Goal: Information Seeking & Learning: Check status

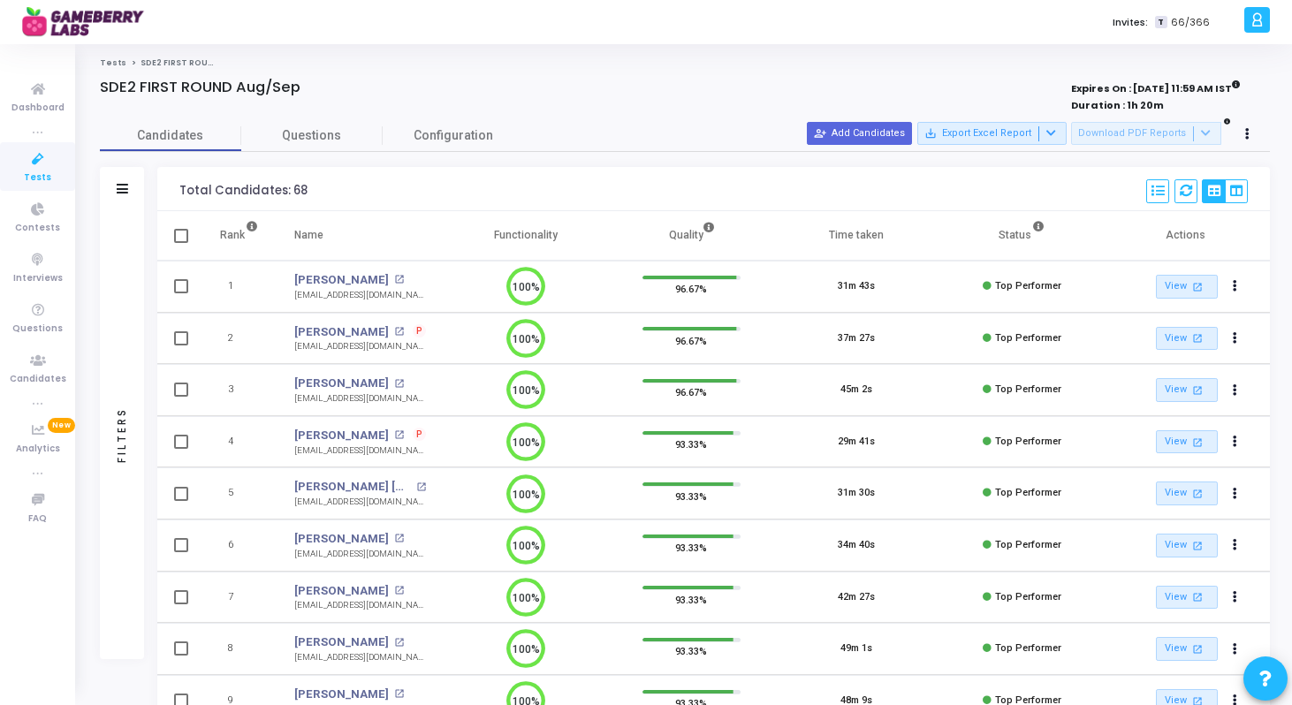
click at [416, 332] on span "P" at bounding box center [419, 331] width 6 height 14
click at [344, 331] on div at bounding box center [646, 352] width 1292 height 705
click at [344, 331] on link "[PERSON_NAME]" at bounding box center [341, 333] width 95 height 18
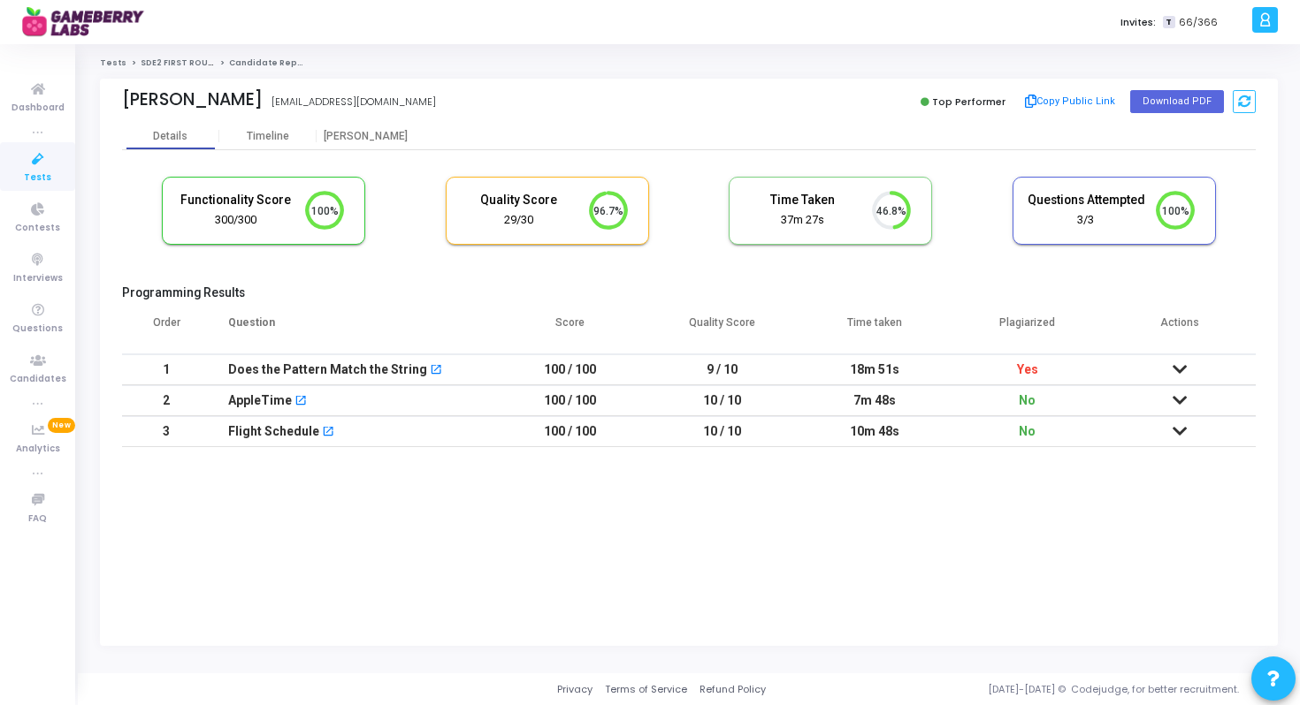
click at [1181, 367] on icon at bounding box center [1179, 369] width 14 height 12
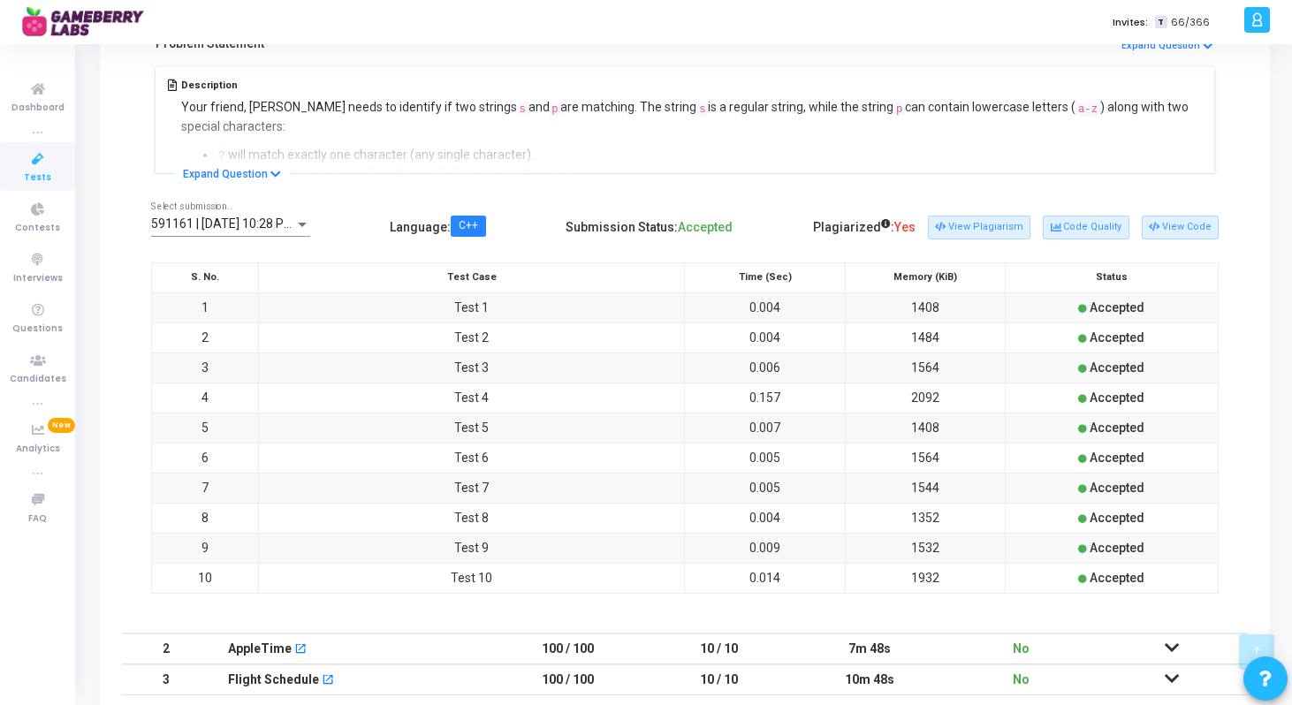
click at [891, 220] on icon at bounding box center [886, 224] width 10 height 10
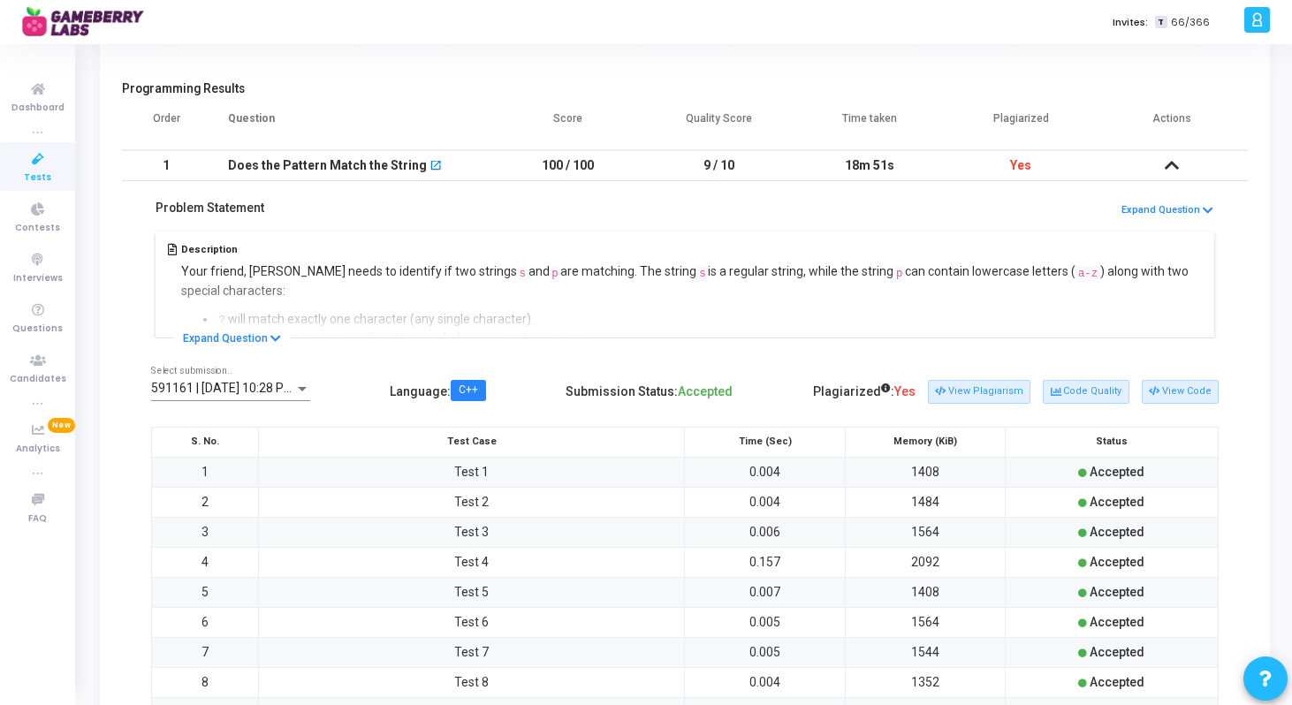
click at [302, 393] on div at bounding box center [302, 389] width 16 height 14
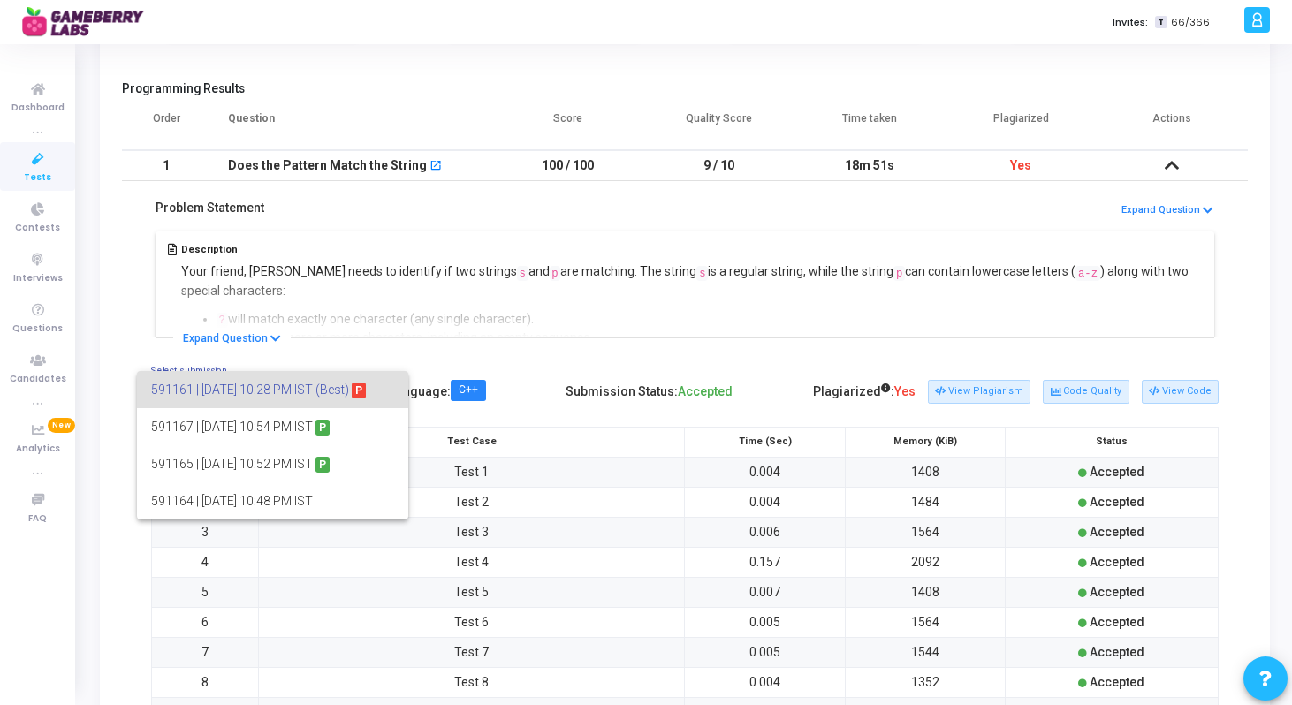
click at [539, 370] on div at bounding box center [646, 352] width 1292 height 705
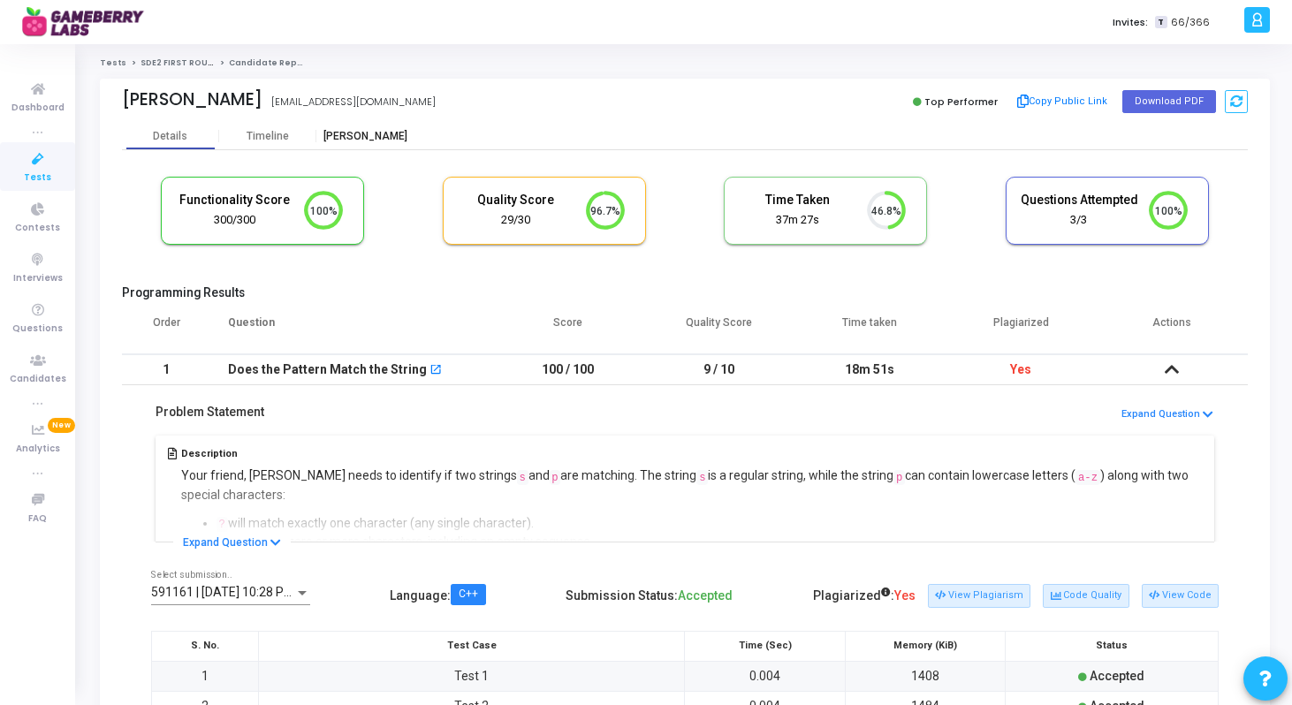
click at [359, 138] on div "Proctor" at bounding box center [364, 136] width 97 height 13
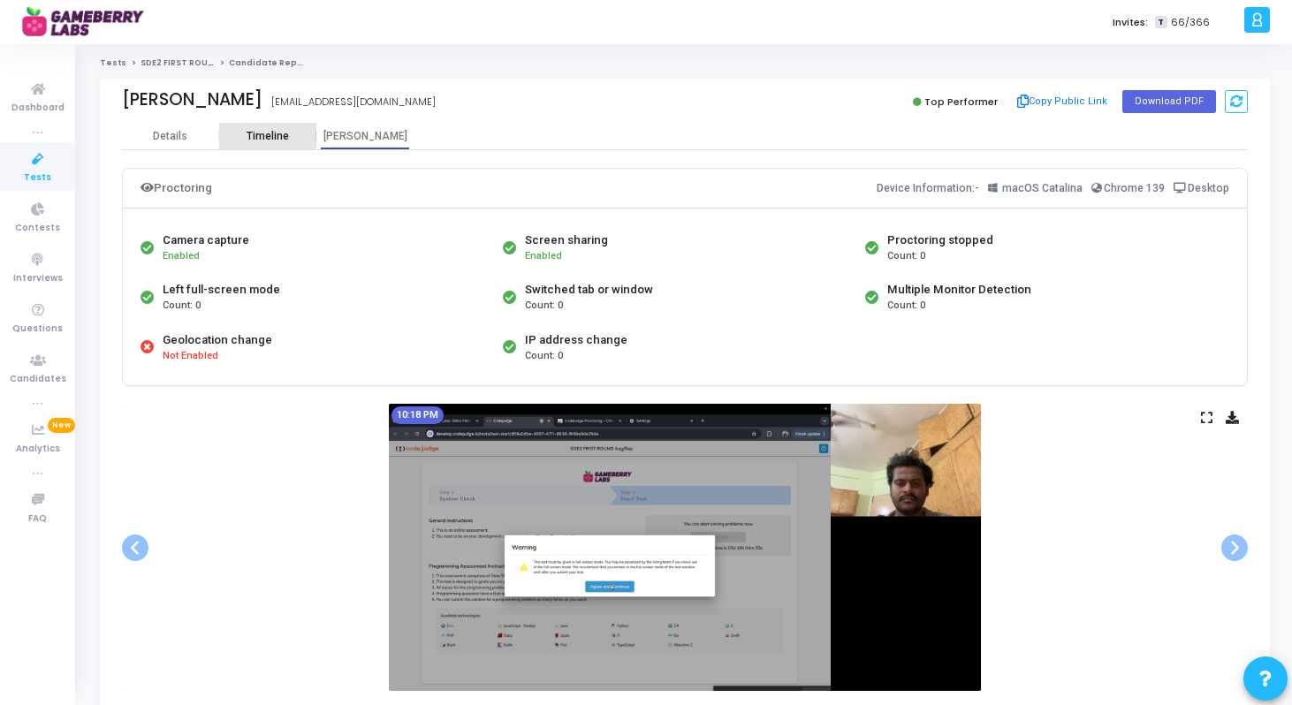
click at [263, 126] on div "Timeline" at bounding box center [267, 136] width 97 height 27
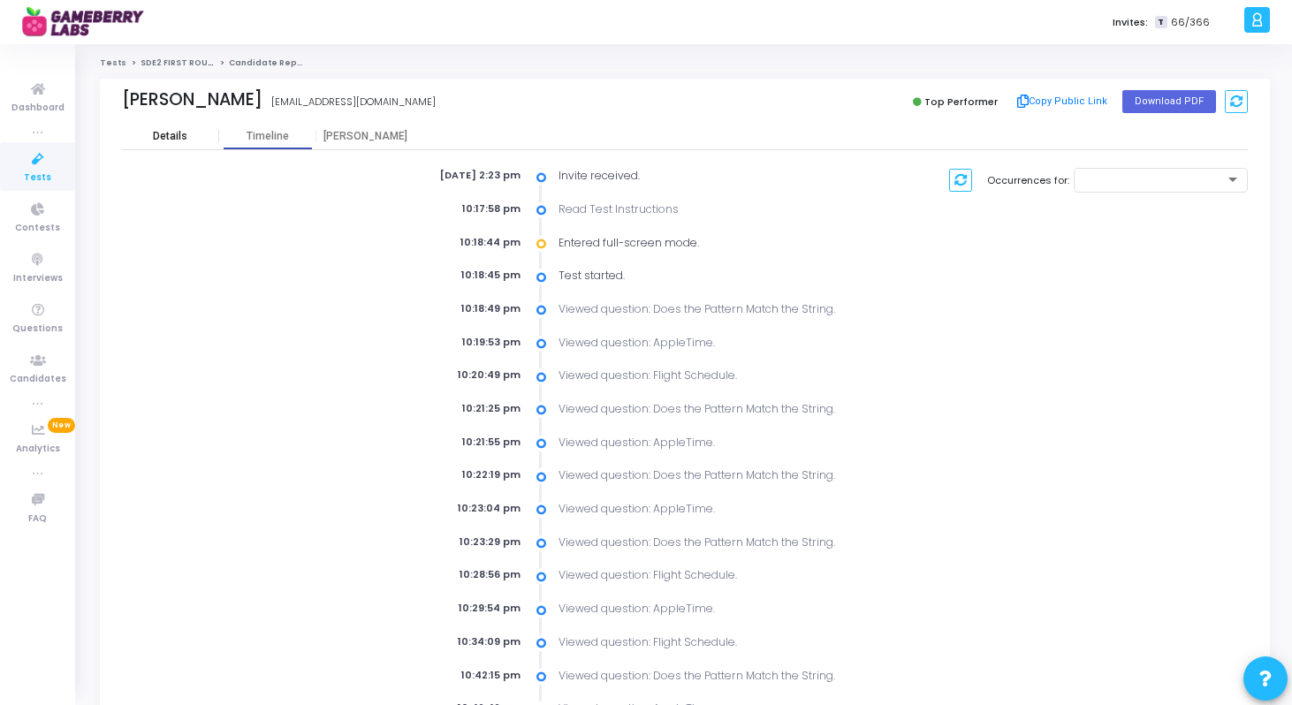
click at [155, 135] on div "Details" at bounding box center [170, 136] width 34 height 13
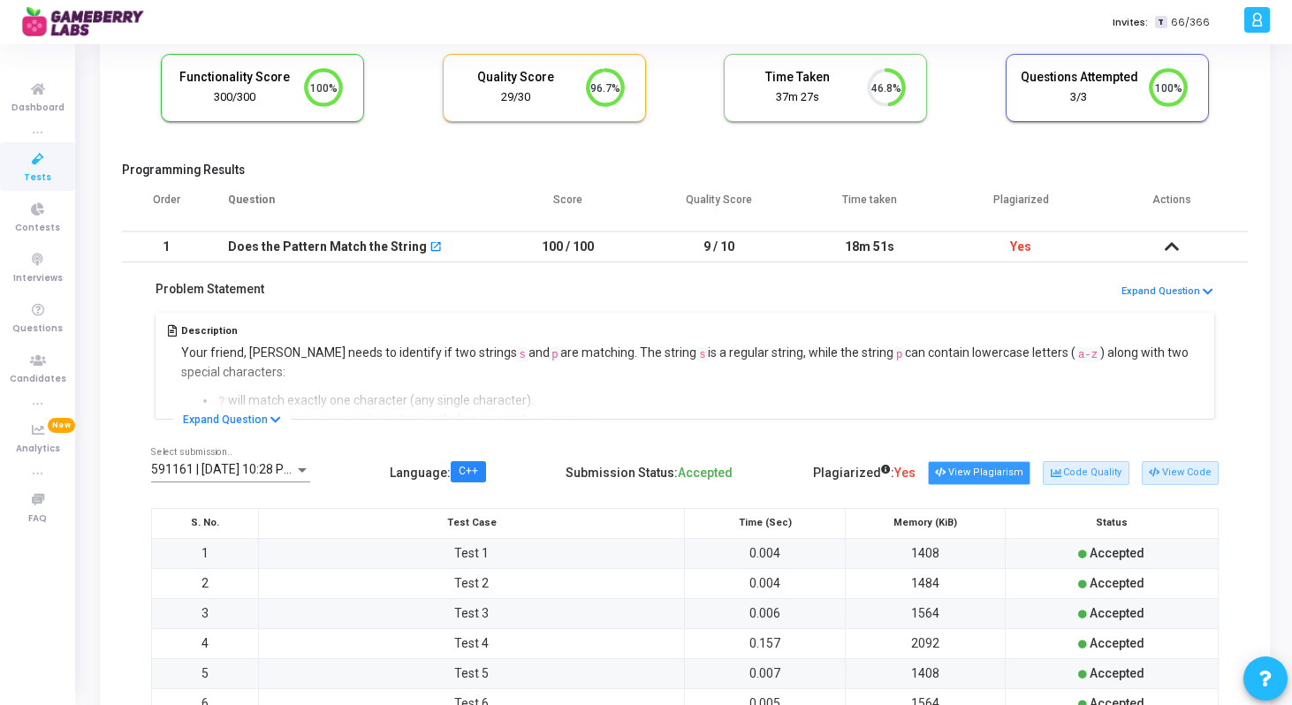
click at [984, 477] on button "View Plagiarism" at bounding box center [979, 472] width 103 height 23
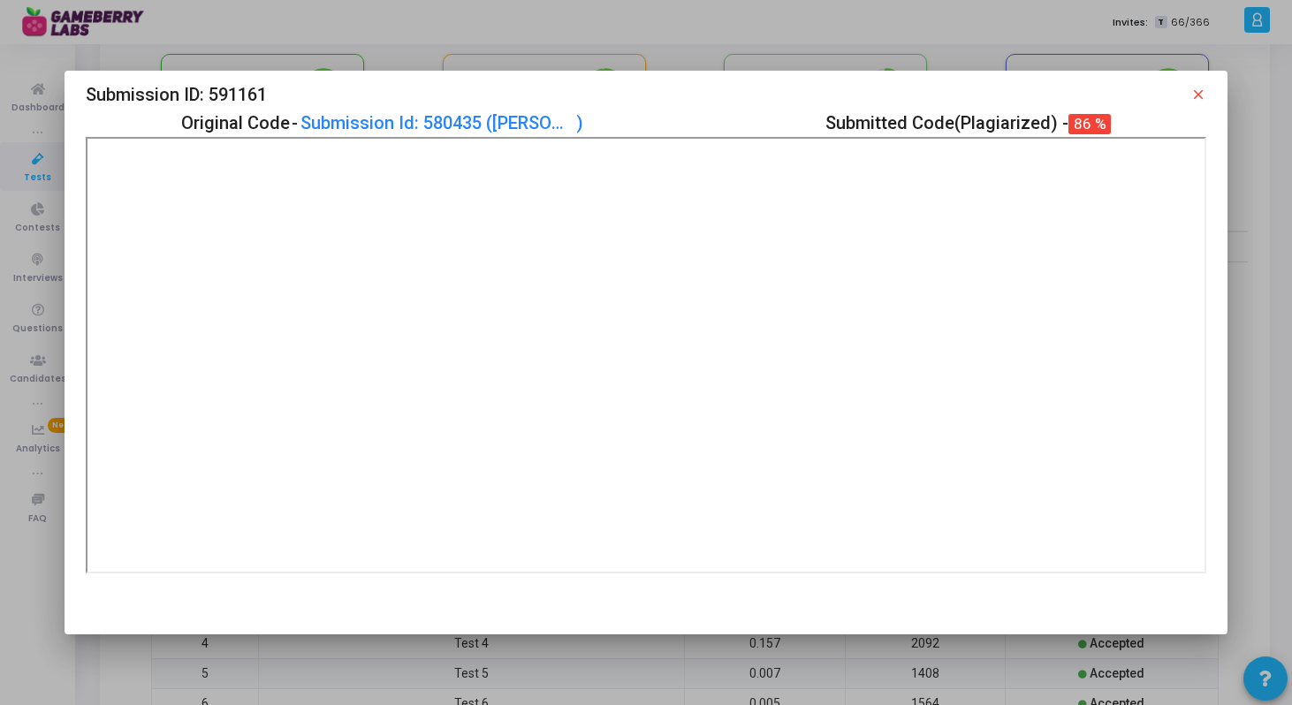
click at [1196, 88] on mat-icon "close" at bounding box center [1199, 95] width 16 height 16
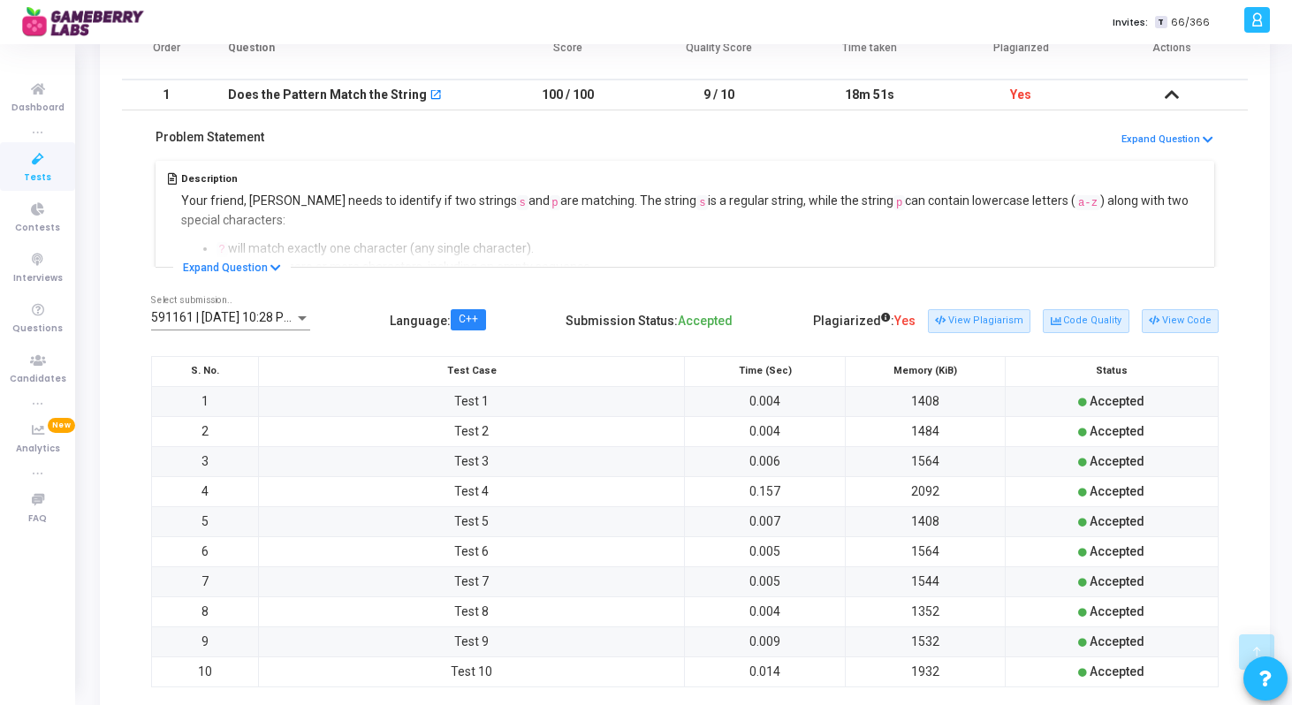
scroll to position [240, 0]
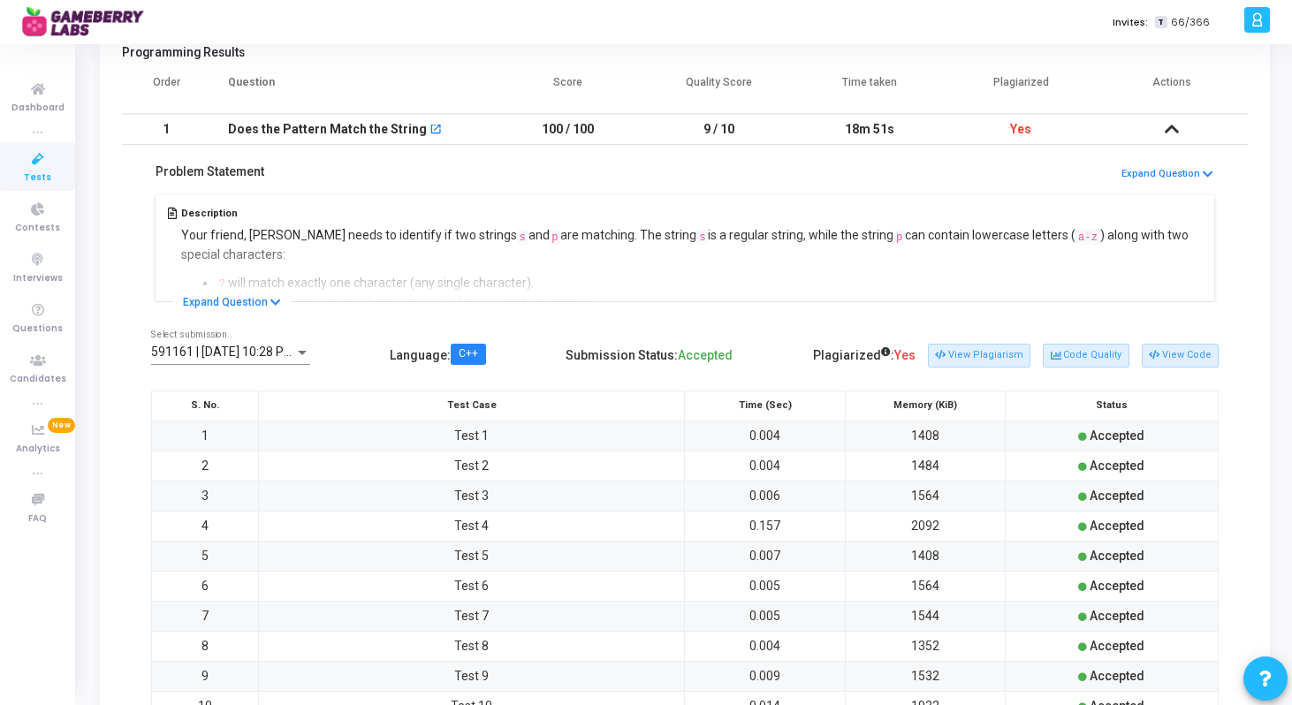
click at [1170, 136] on td at bounding box center [1172, 129] width 151 height 31
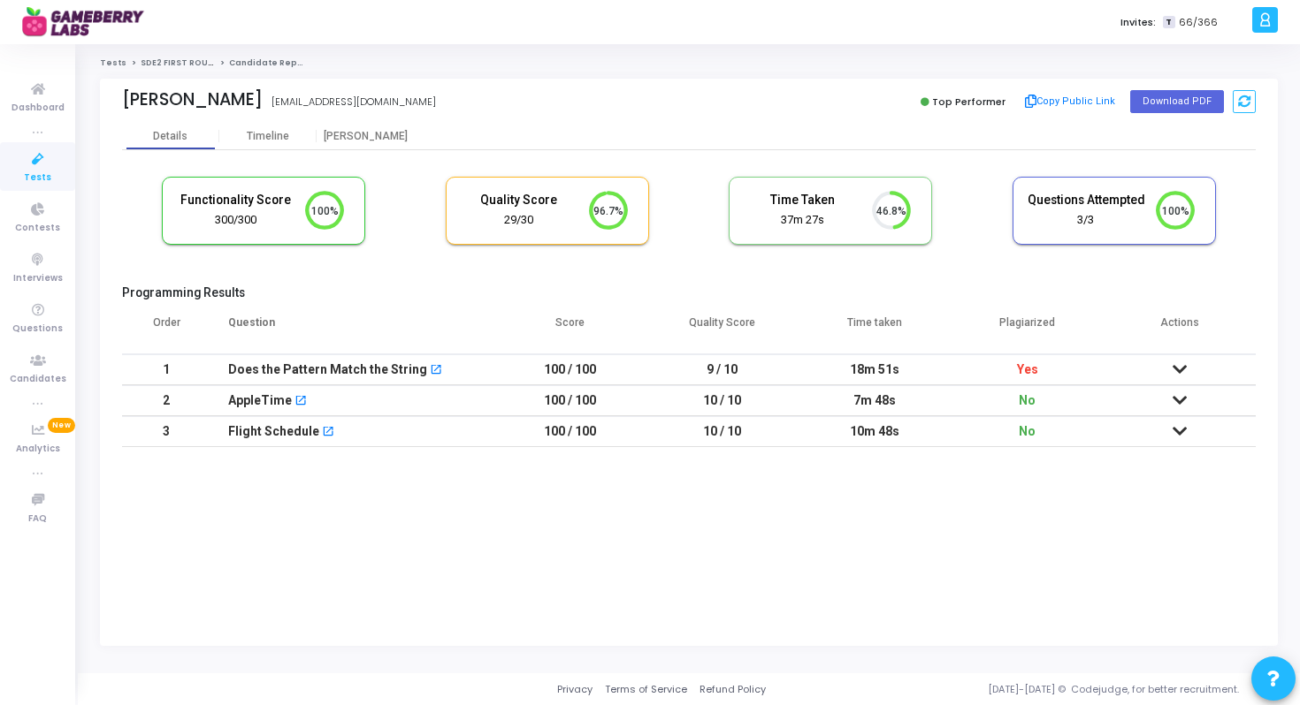
click at [1185, 416] on td at bounding box center [1179, 431] width 152 height 31
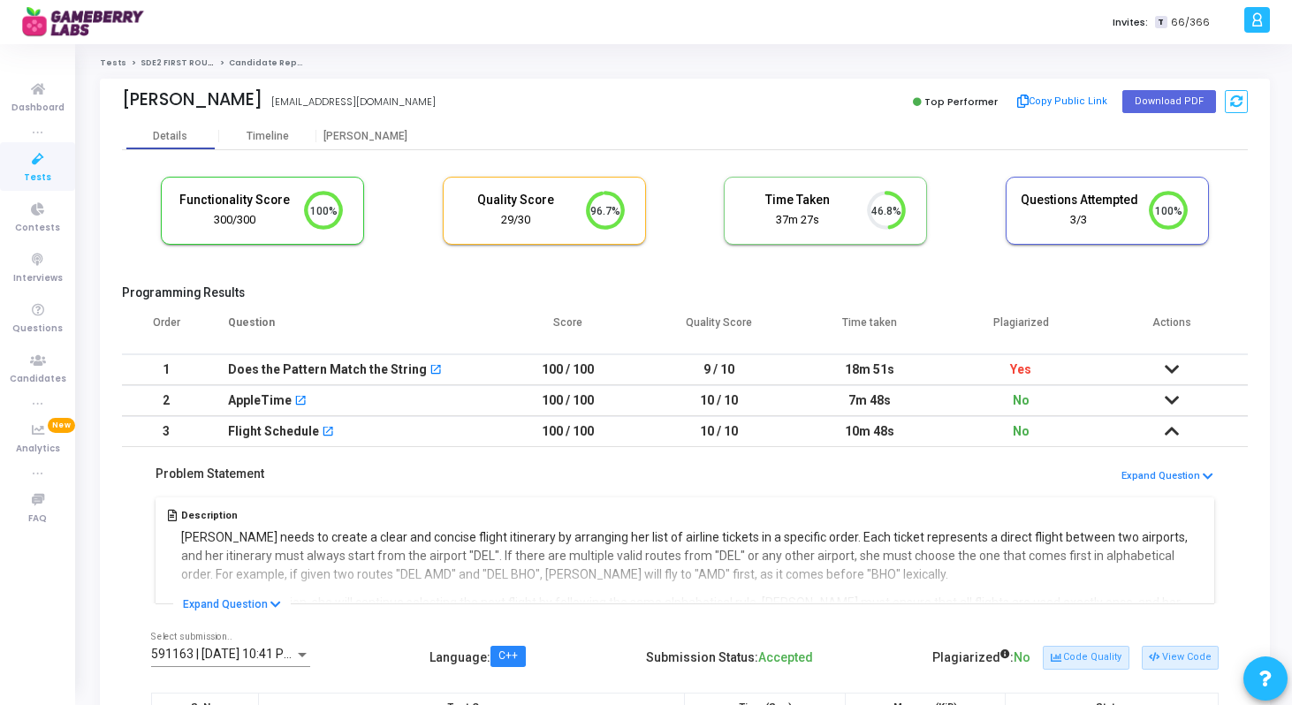
click at [62, 165] on link "Tests" at bounding box center [37, 166] width 75 height 49
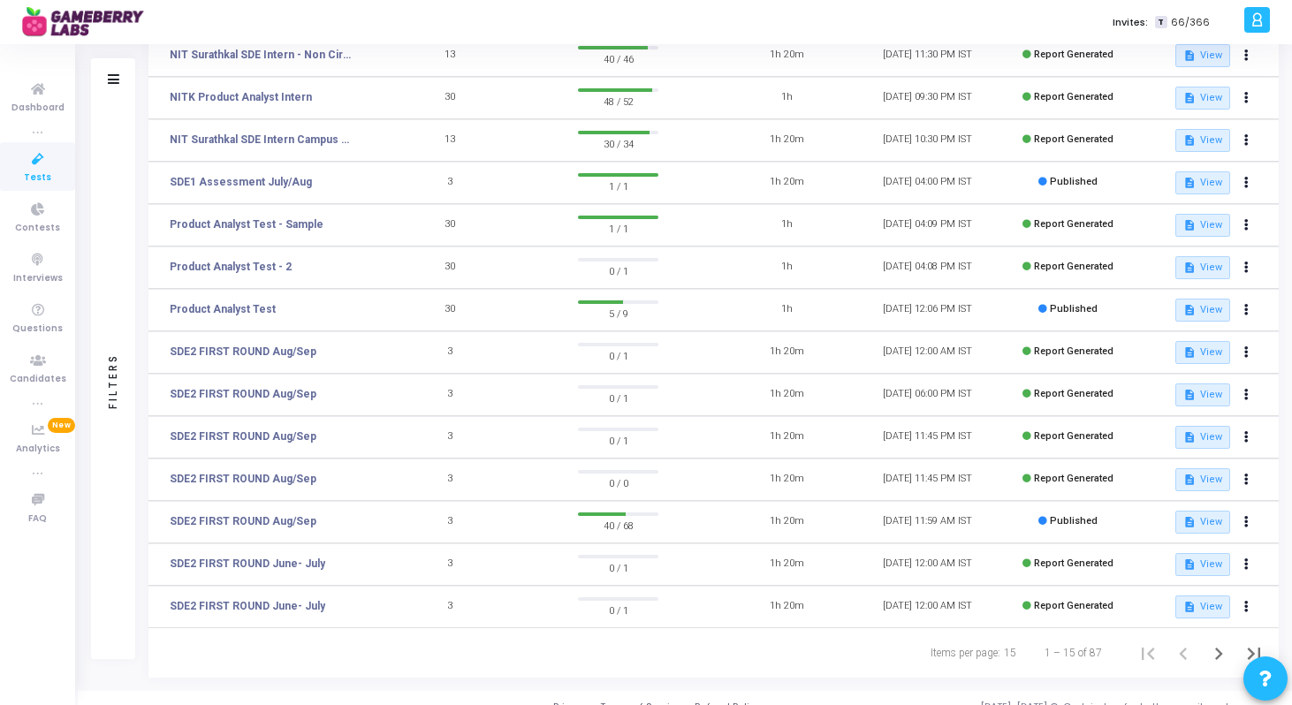
scroll to position [225, 0]
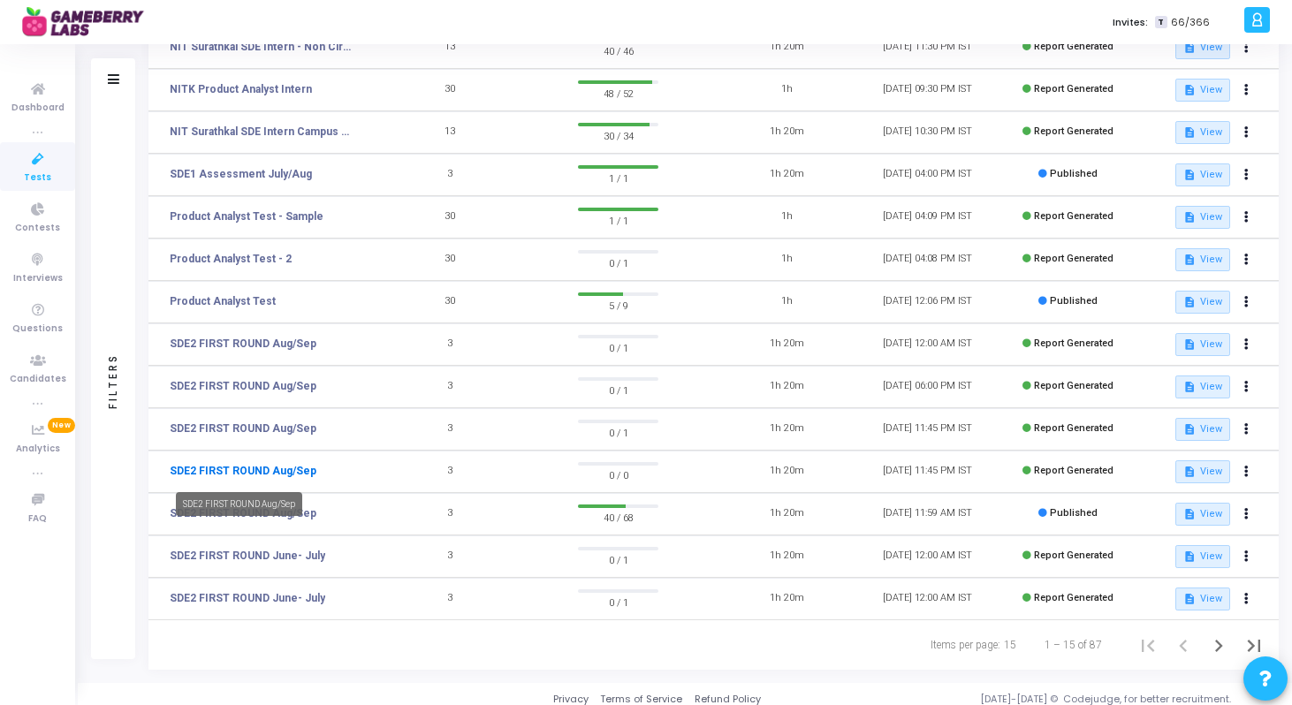
click at [277, 471] on link "SDE2 FIRST ROUND Aug/Sep" at bounding box center [243, 471] width 147 height 16
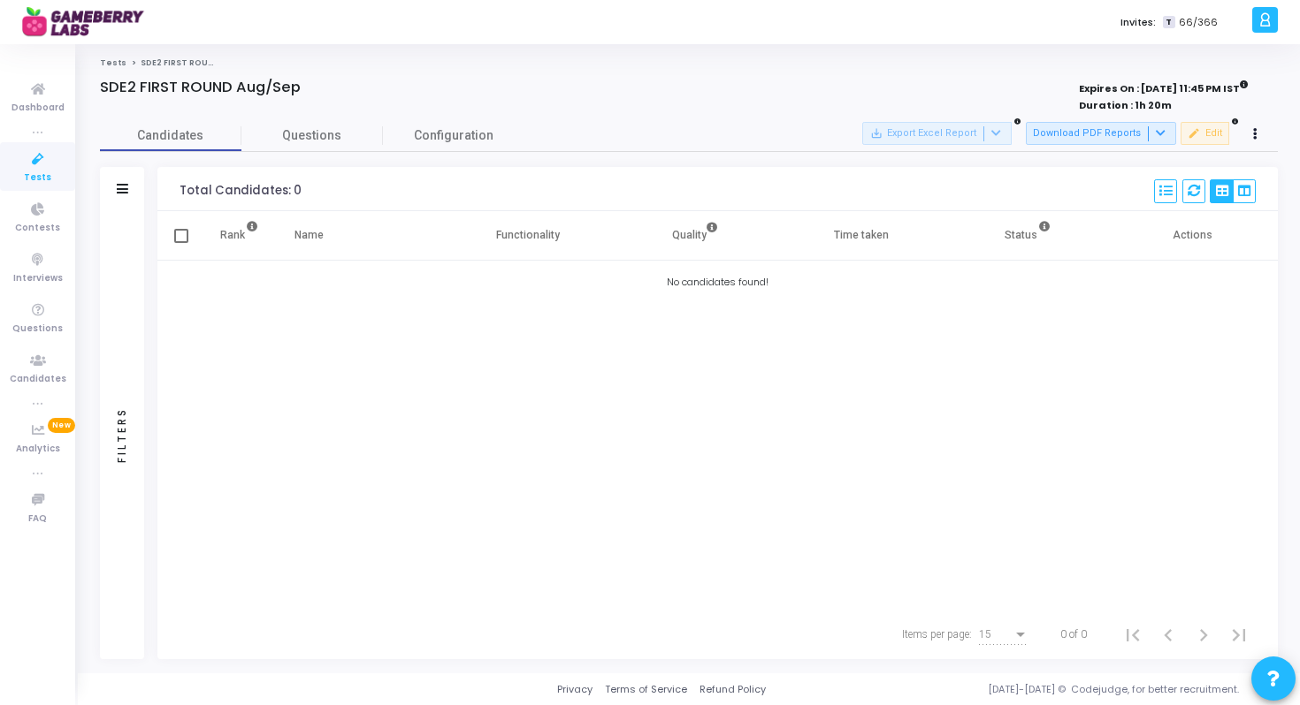
click at [115, 62] on link "Tests" at bounding box center [113, 62] width 27 height 11
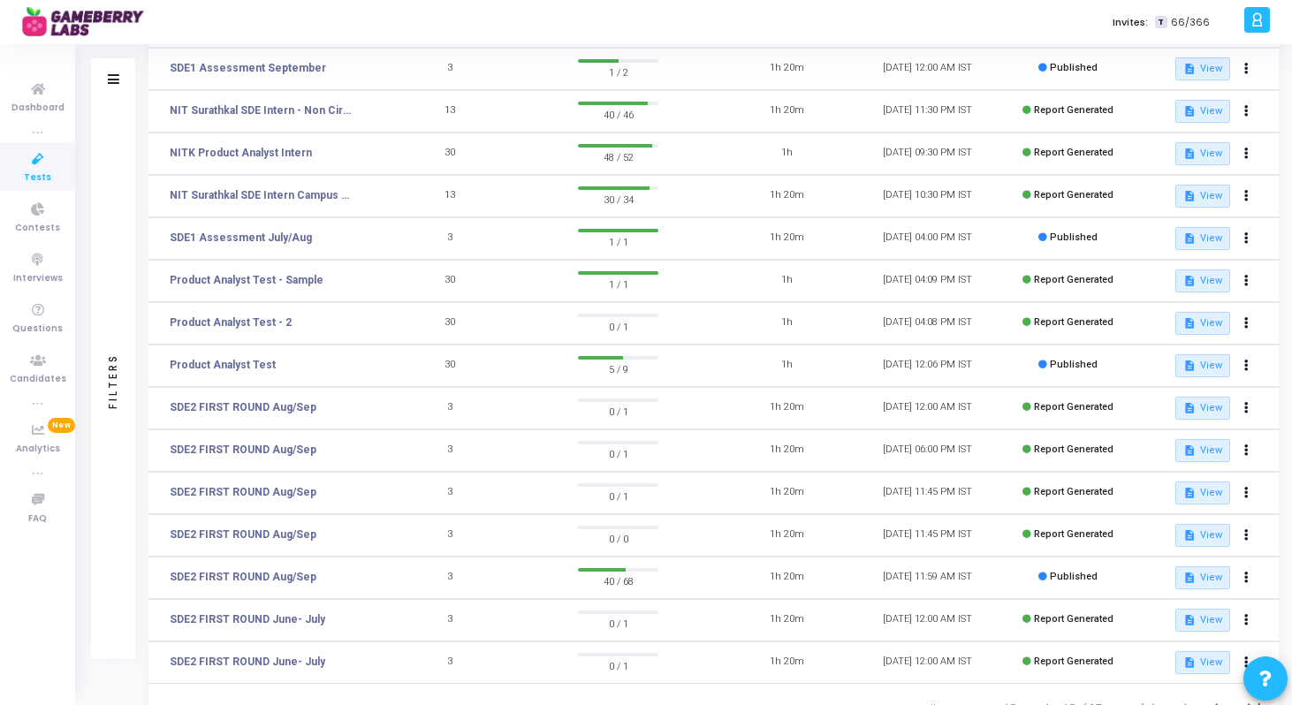
scroll to position [187, 0]
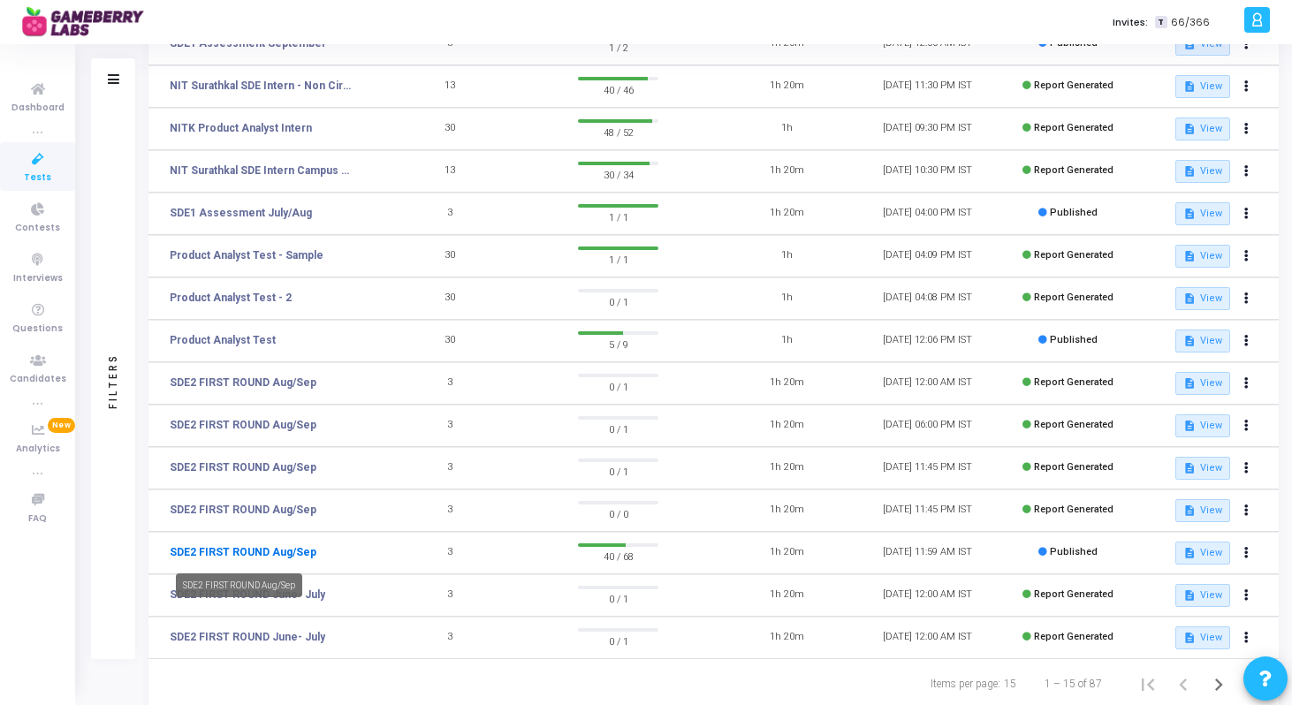
click at [278, 556] on link "SDE2 FIRST ROUND Aug/Sep" at bounding box center [243, 553] width 147 height 16
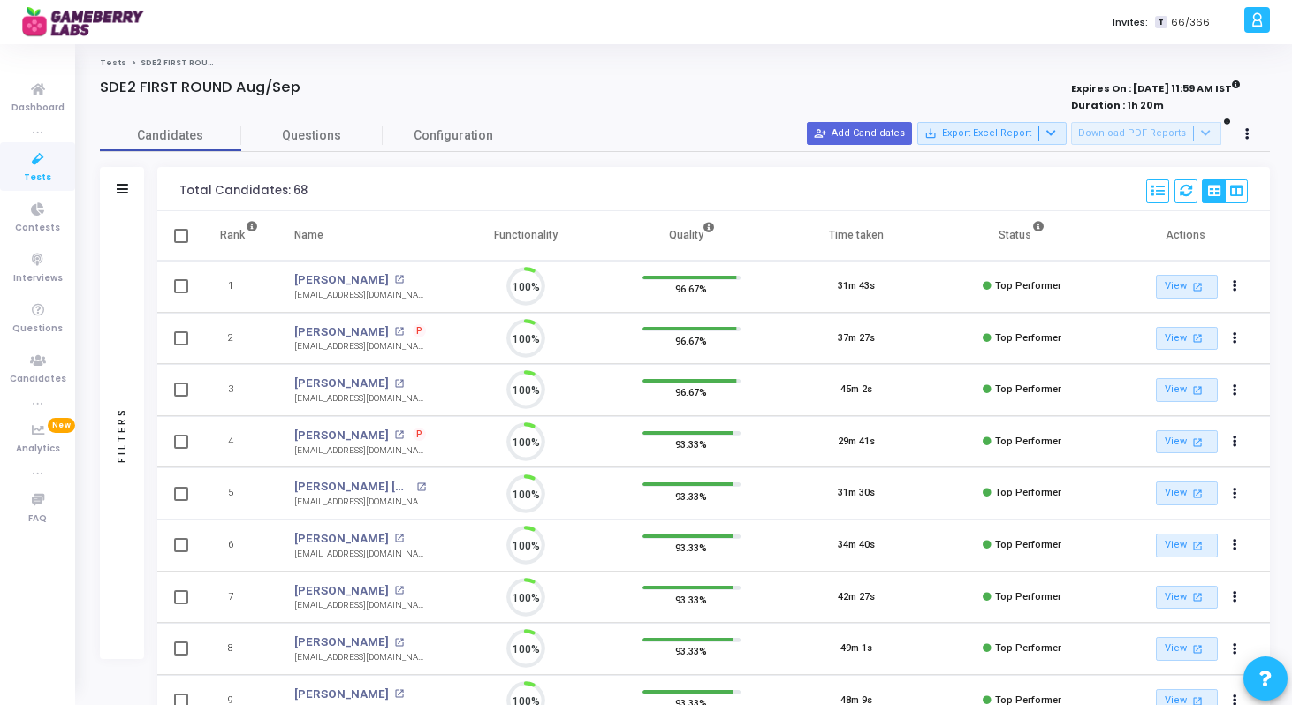
scroll to position [37, 45]
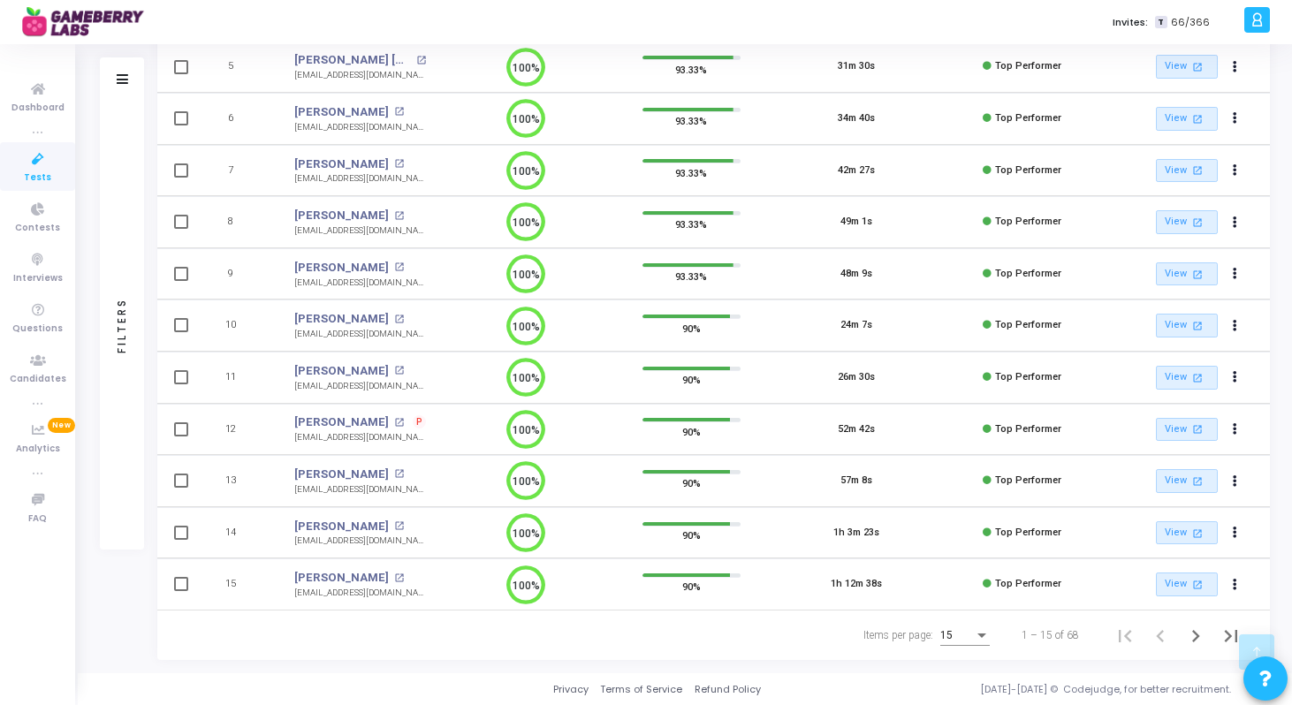
click at [979, 639] on div "Items per page:" at bounding box center [982, 636] width 16 height 14
click at [967, 624] on span "50" at bounding box center [966, 626] width 50 height 32
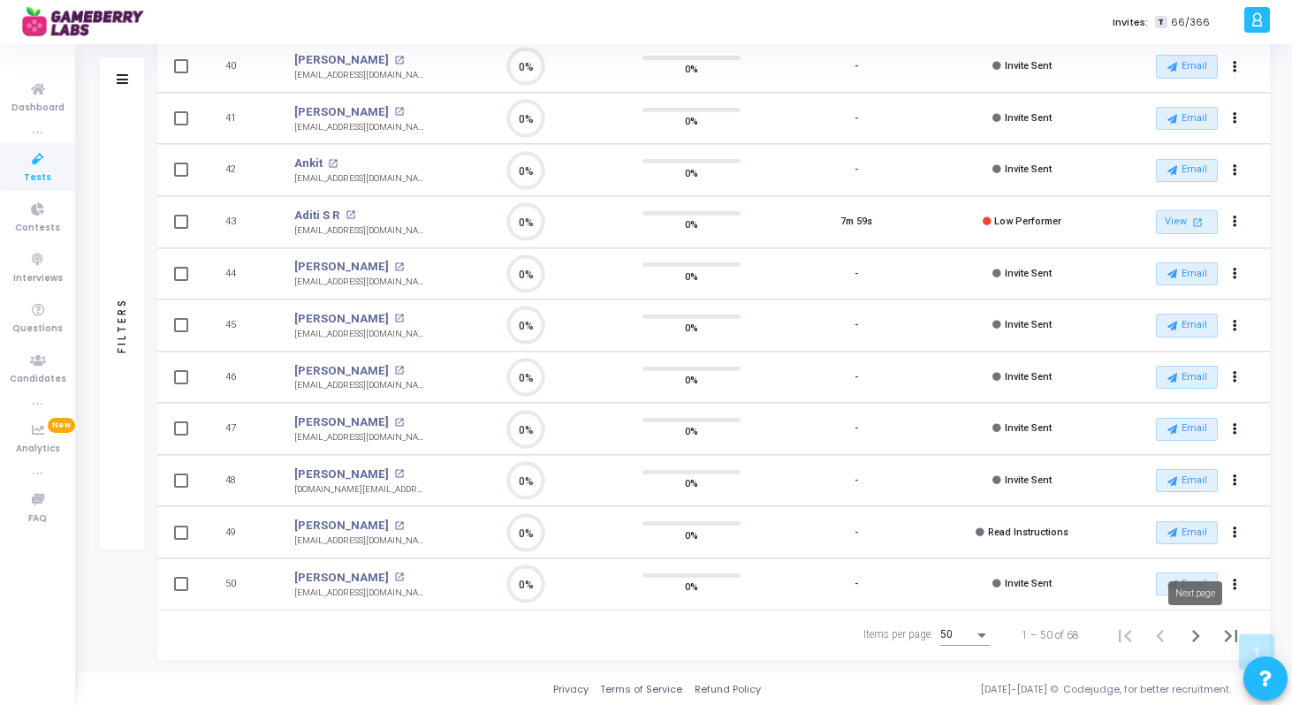
click at [1200, 639] on icon "Next page" at bounding box center [1196, 636] width 25 height 25
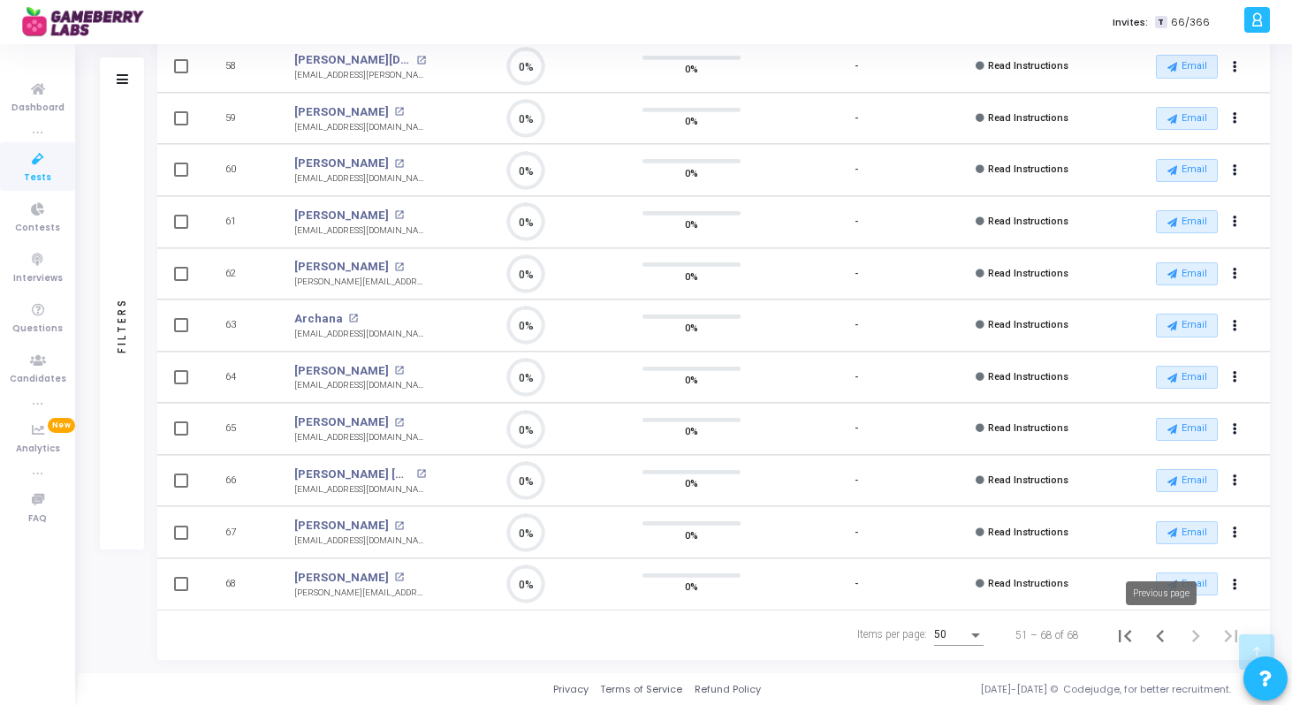
click at [1159, 640] on icon "Previous page" at bounding box center [1160, 636] width 25 height 25
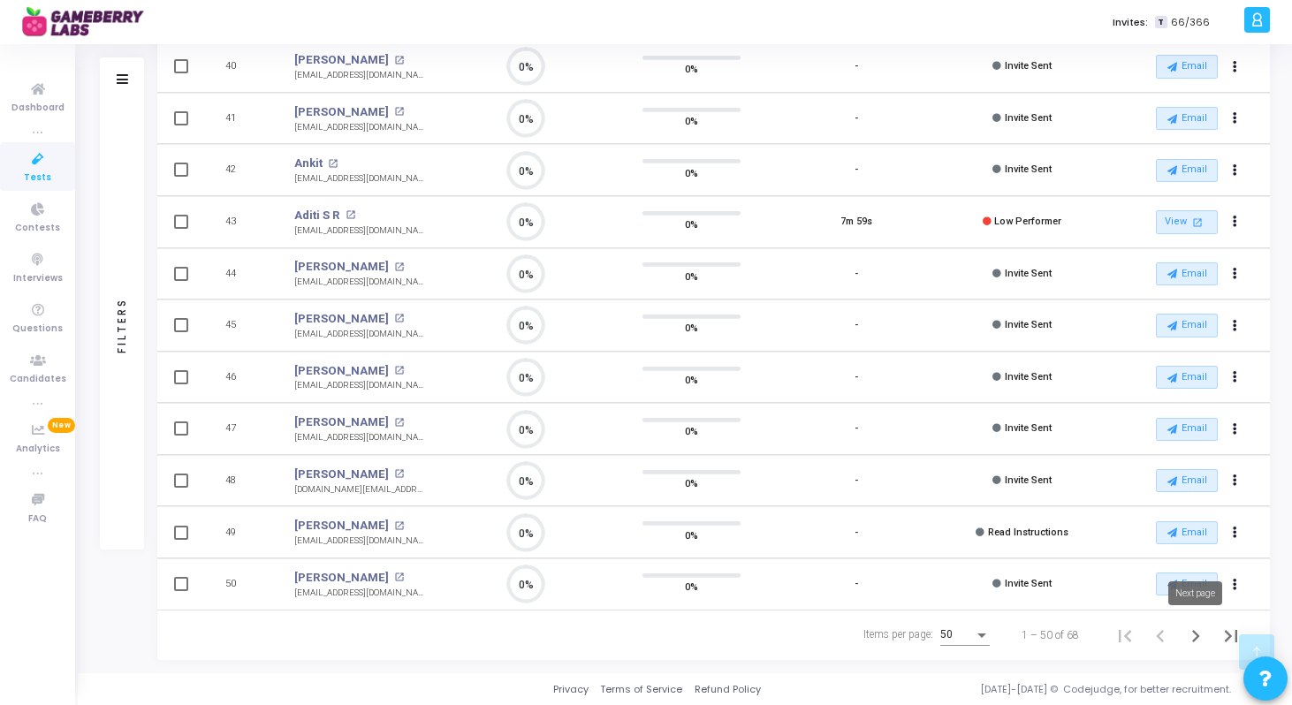
click at [1191, 633] on icon "Next page" at bounding box center [1196, 636] width 25 height 25
